Goal: Task Accomplishment & Management: Use online tool/utility

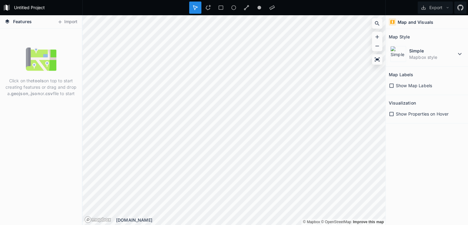
click at [83, 0] on html "Untitled Project Export Features Import Click on the tools on top to start crea…" at bounding box center [234, 112] width 468 height 225
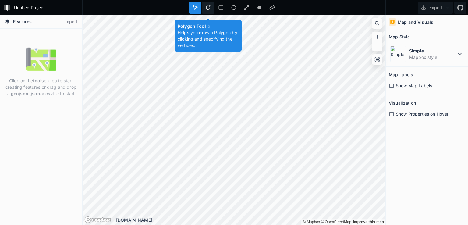
click at [206, 7] on icon at bounding box center [208, 7] width 5 height 5
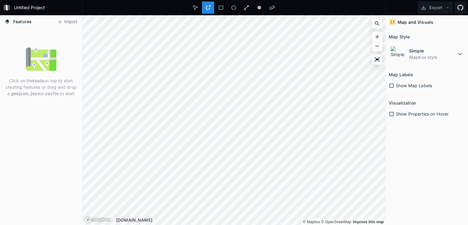
click at [212, 9] on div at bounding box center [208, 8] width 12 height 12
click at [219, 9] on icon at bounding box center [220, 7] width 5 height 5
click at [206, 7] on icon at bounding box center [208, 7] width 5 height 5
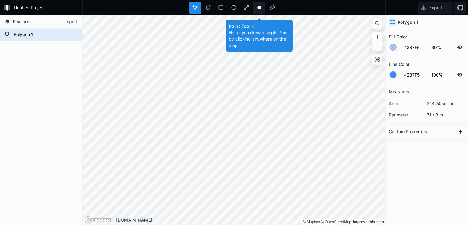
click at [262, 6] on icon at bounding box center [258, 7] width 5 height 5
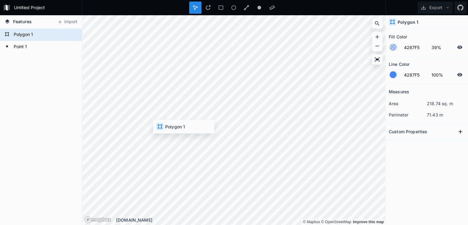
type input "FFFFFF"
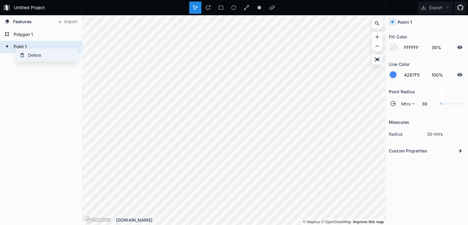
click at [22, 51] on div "Delete" at bounding box center [46, 55] width 61 height 12
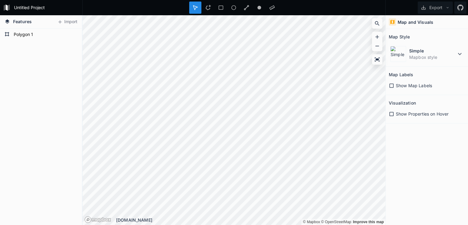
click at [406, 86] on span "Show Map Labels" at bounding box center [414, 85] width 36 height 6
click at [433, 4] on button "Export" at bounding box center [434, 8] width 35 height 12
click at [426, 41] on div "Export as .geojson" at bounding box center [433, 47] width 61 height 12
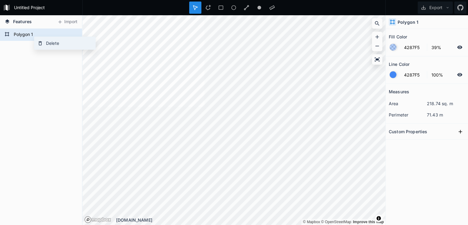
click at [45, 44] on div "Delete" at bounding box center [64, 43] width 61 height 12
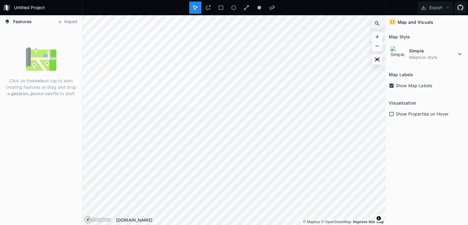
click at [373, 26] on div at bounding box center [376, 23] width 9 height 9
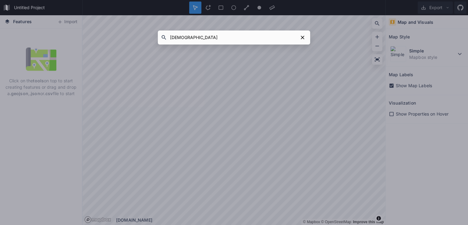
type input "[GEOGRAPHIC_DATA]"
click button "submit" at bounding box center [0, 0] width 0 height 0
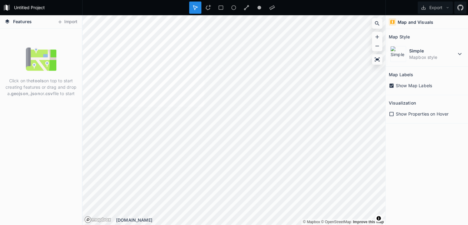
click at [0, 202] on div "Features Import Click on the tools on top to start creating features or drag an…" at bounding box center [234, 119] width 468 height 209
click at [51, 185] on div "Features Import Click on the tools on top to start creating features or drag an…" at bounding box center [234, 119] width 468 height 209
click at [467, 224] on div "Features Import Click on the tools on top to start creating features or drag an…" at bounding box center [234, 119] width 468 height 209
click at [459, 52] on icon at bounding box center [459, 53] width 7 height 7
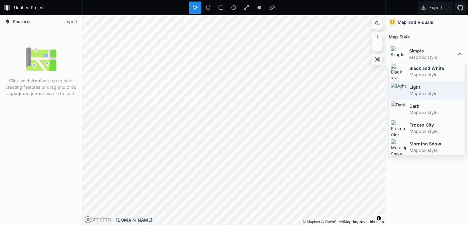
scroll to position [39, 0]
click at [437, 90] on dd "Mapbox style" at bounding box center [436, 93] width 54 height 6
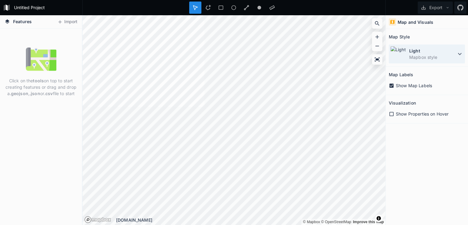
click at [438, 56] on dd "Mapbox style" at bounding box center [432, 57] width 47 height 6
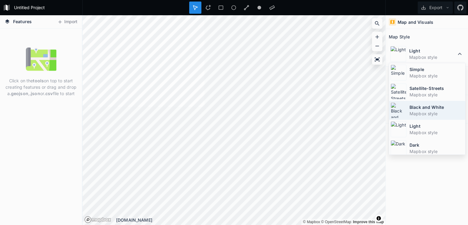
click at [424, 109] on dt "Black and White" at bounding box center [436, 107] width 54 height 6
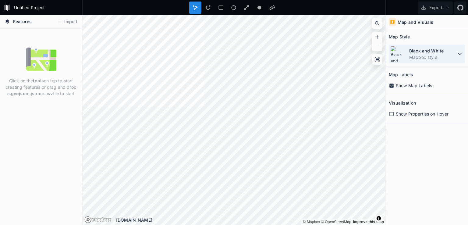
click at [454, 48] on dt "Black and White" at bounding box center [432, 50] width 47 height 6
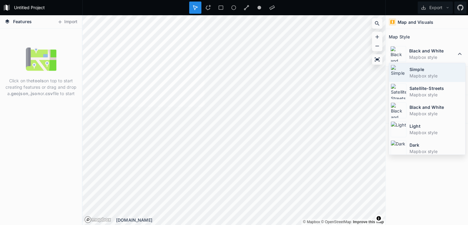
click at [444, 70] on dt "Simple" at bounding box center [436, 69] width 54 height 6
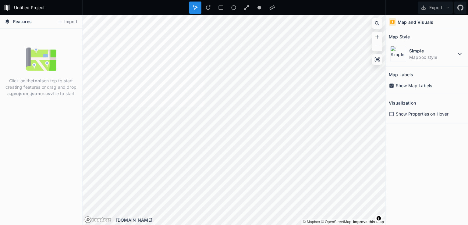
click at [132, 0] on html "Untitled Project Export Features Import Click on the tools on top to start crea…" at bounding box center [234, 112] width 468 height 225
click at [390, 51] on div "Features Import Click on the tools on top to start creating features or drag an…" at bounding box center [234, 119] width 468 height 209
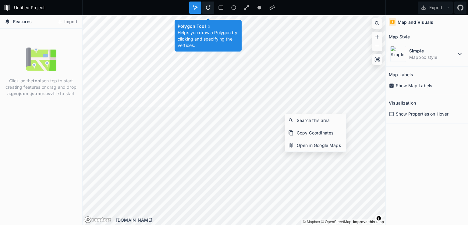
click at [215, 7] on div at bounding box center [221, 8] width 12 height 12
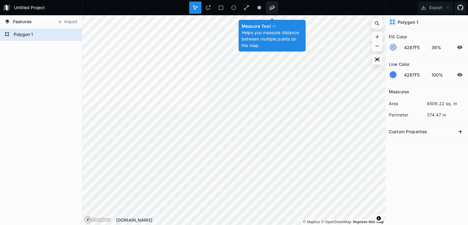
click at [269, 4] on div at bounding box center [272, 8] width 12 height 12
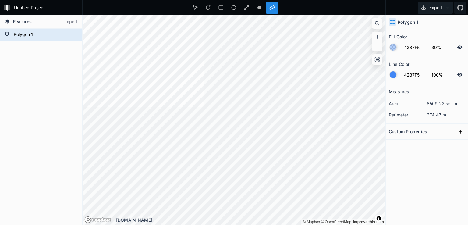
click at [428, 4] on button "Export" at bounding box center [434, 8] width 35 height 12
click at [427, 41] on div "Export as .geojson" at bounding box center [433, 47] width 61 height 12
